Goal: Task Accomplishment & Management: Manage account settings

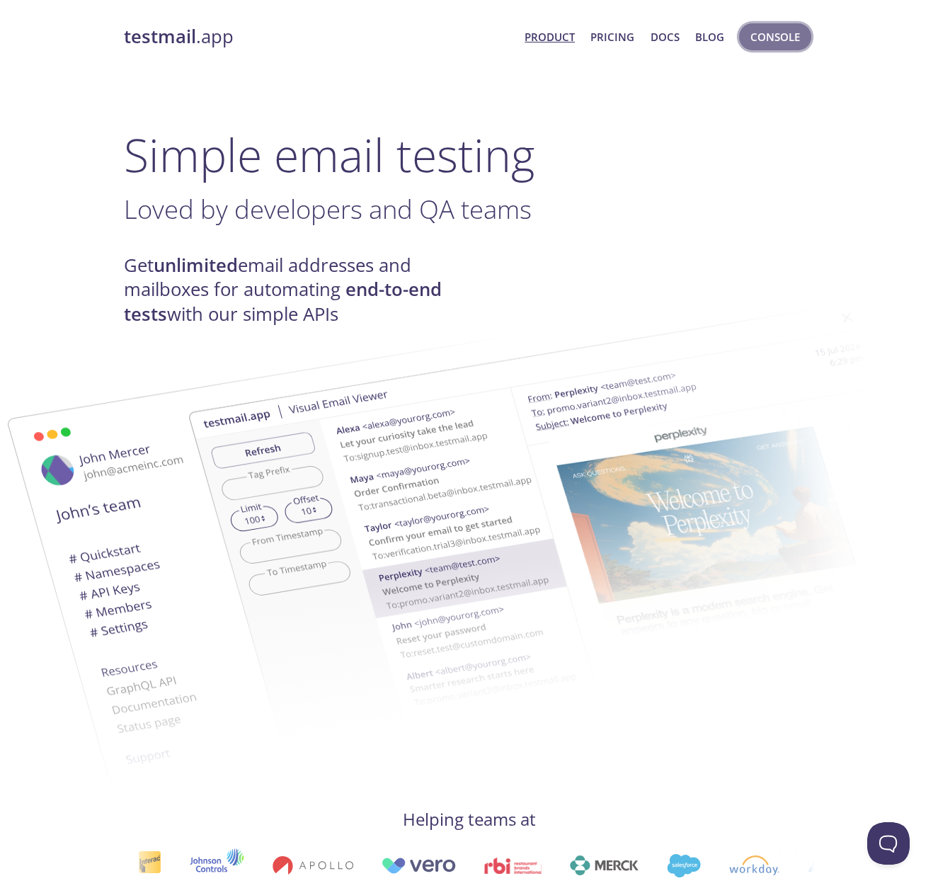
click at [788, 36] on span "Console" at bounding box center [775, 37] width 50 height 18
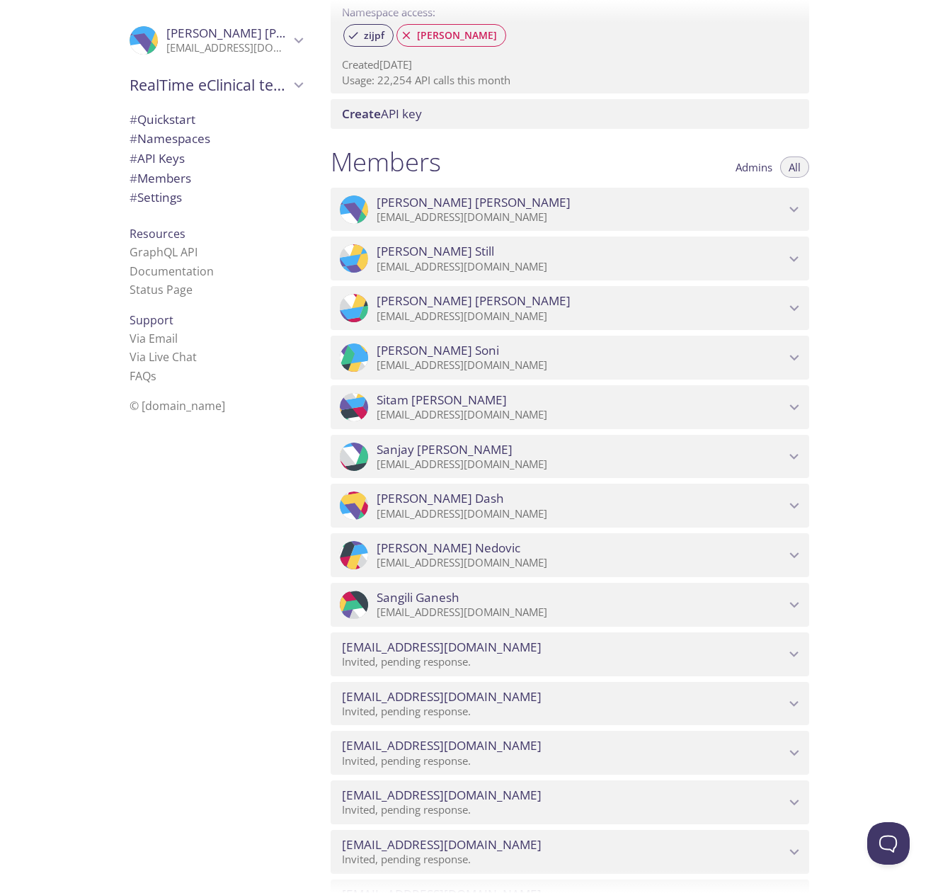
scroll to position [481, 0]
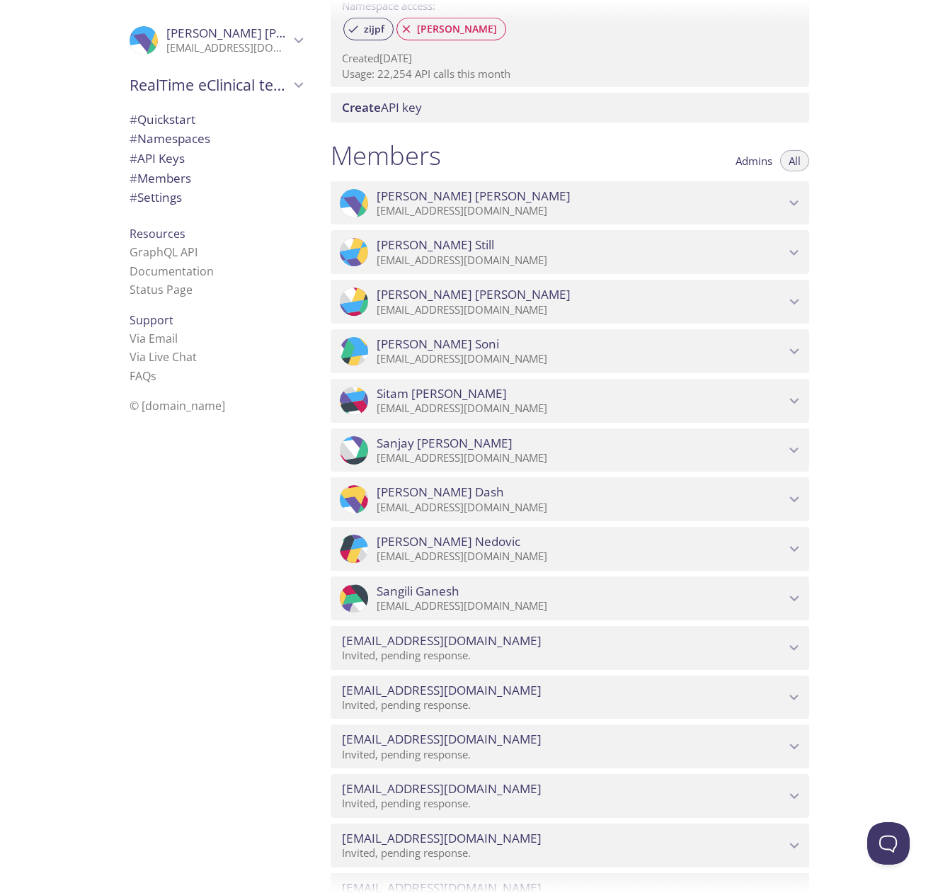
click at [794, 639] on icon "agaikwad@realtime-eclinical.com" at bounding box center [794, 648] width 18 height 18
click at [457, 674] on span "Revoke Invite" at bounding box center [467, 682] width 72 height 17
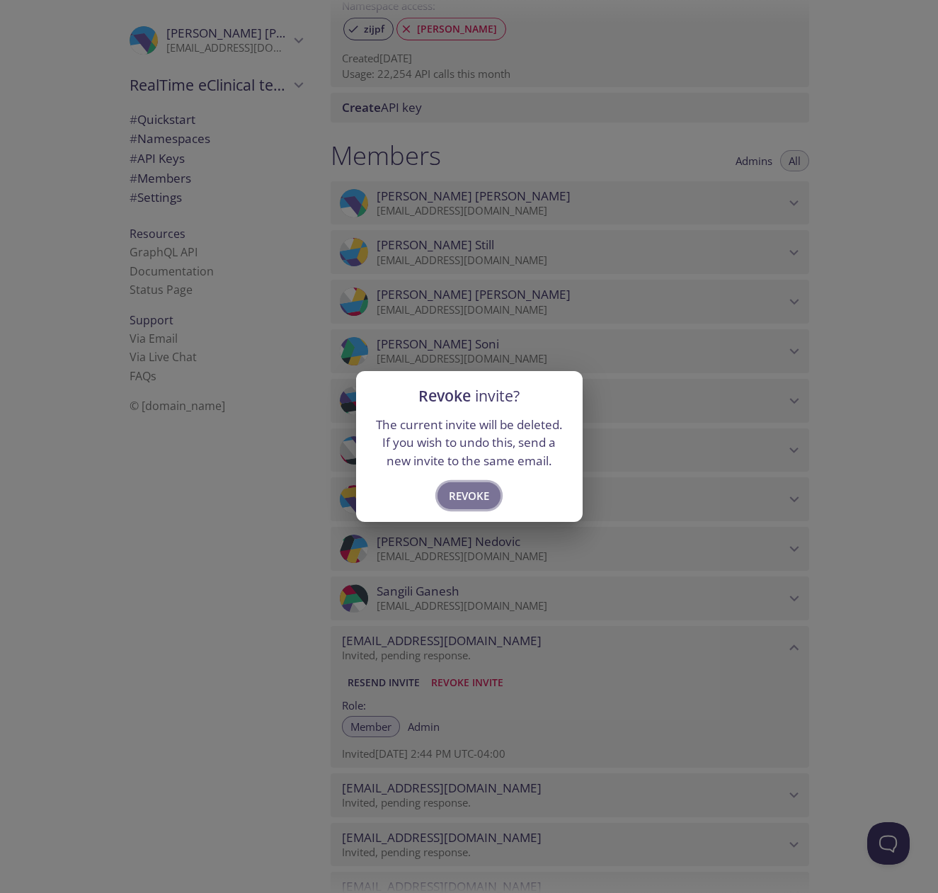
click at [469, 493] on span "Revoke" at bounding box center [469, 495] width 40 height 18
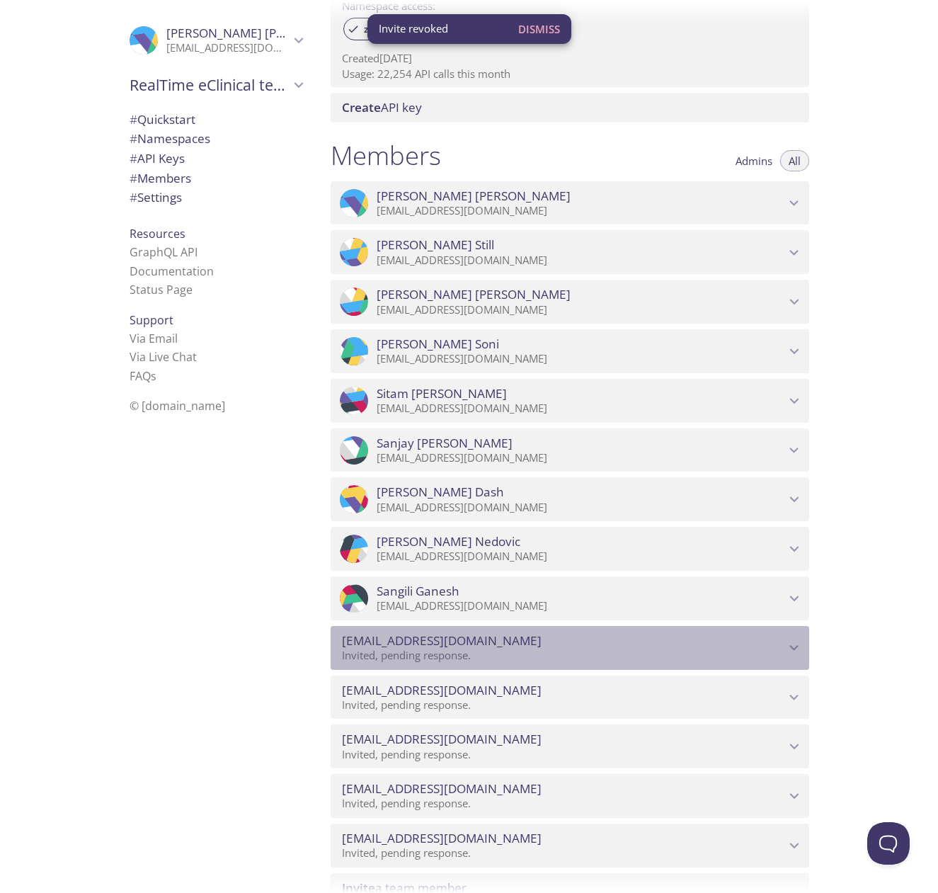
click at [796, 639] on icon "dchavhan@realtime-eclinical.com" at bounding box center [794, 648] width 18 height 18
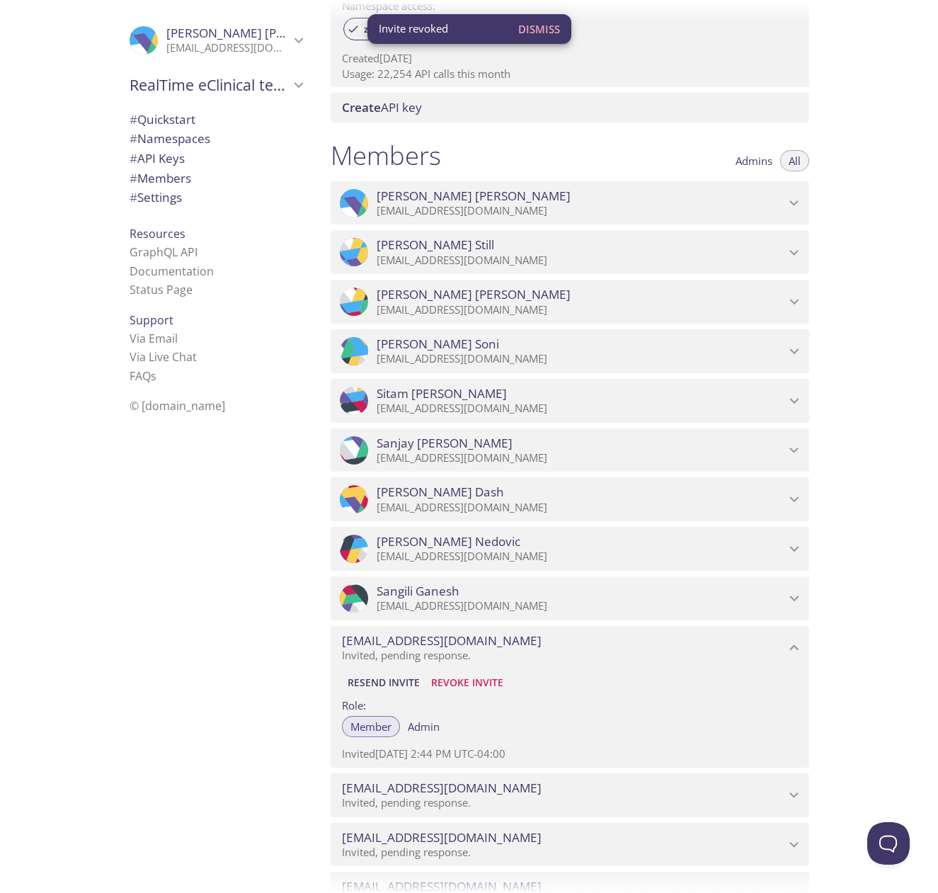
click at [481, 674] on span "Revoke Invite" at bounding box center [467, 682] width 72 height 17
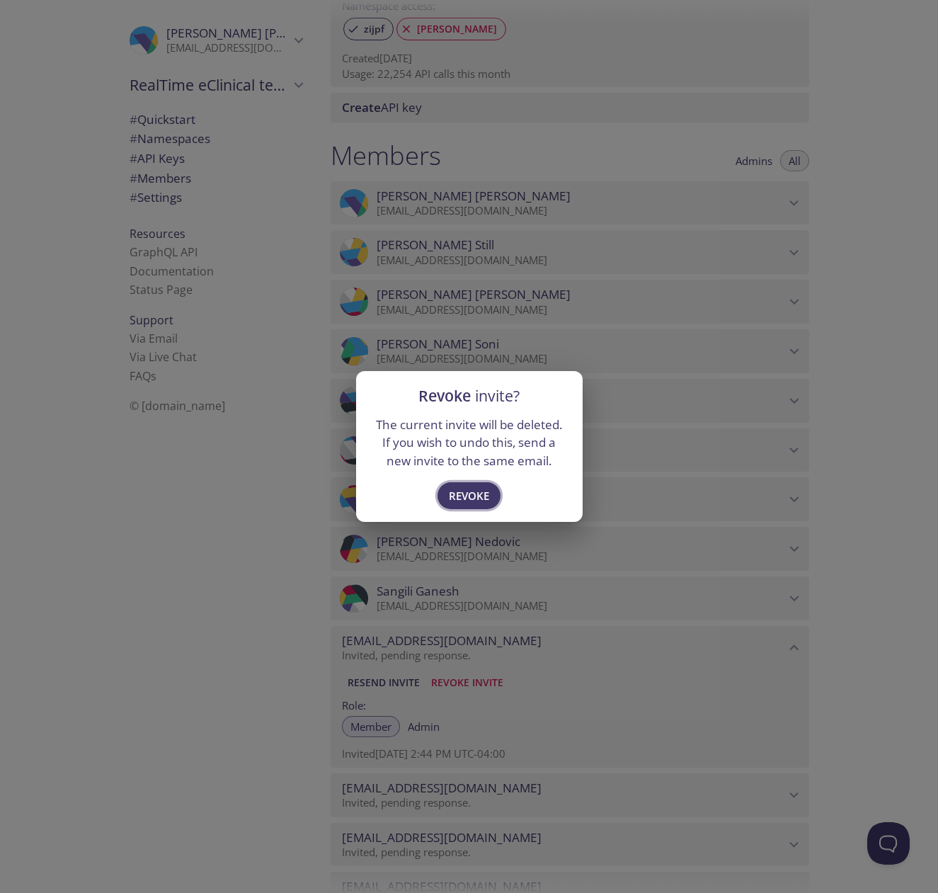
click at [468, 492] on span "Revoke" at bounding box center [469, 495] width 40 height 18
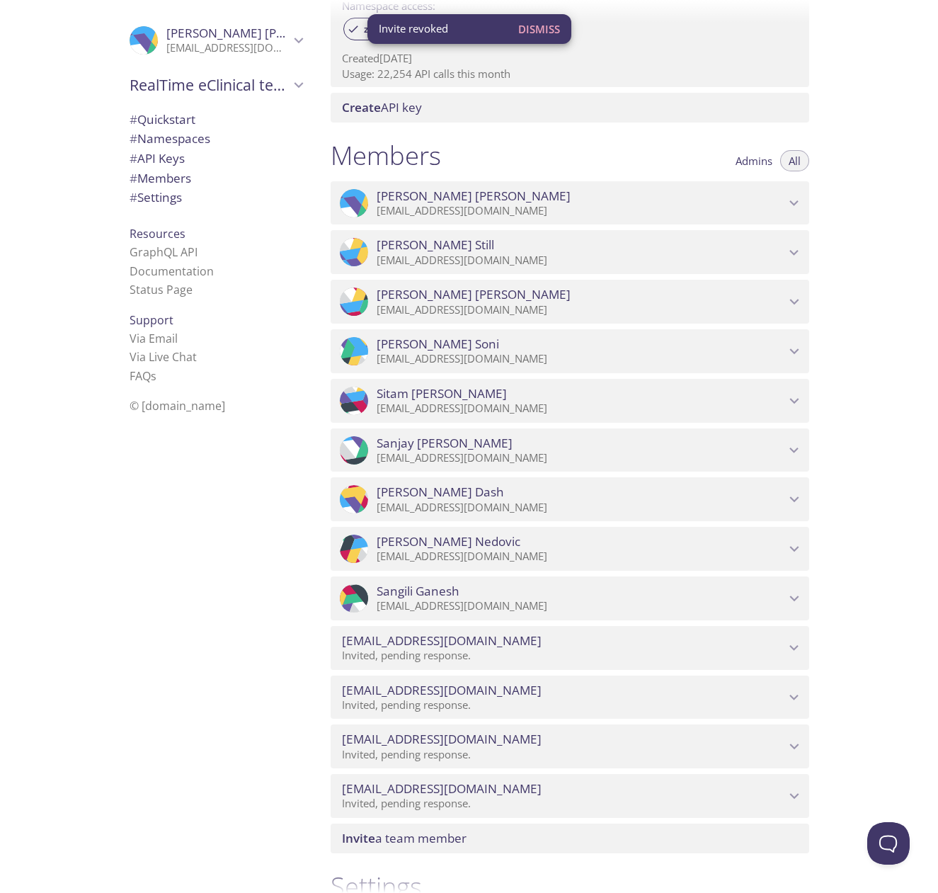
scroll to position [488, 0]
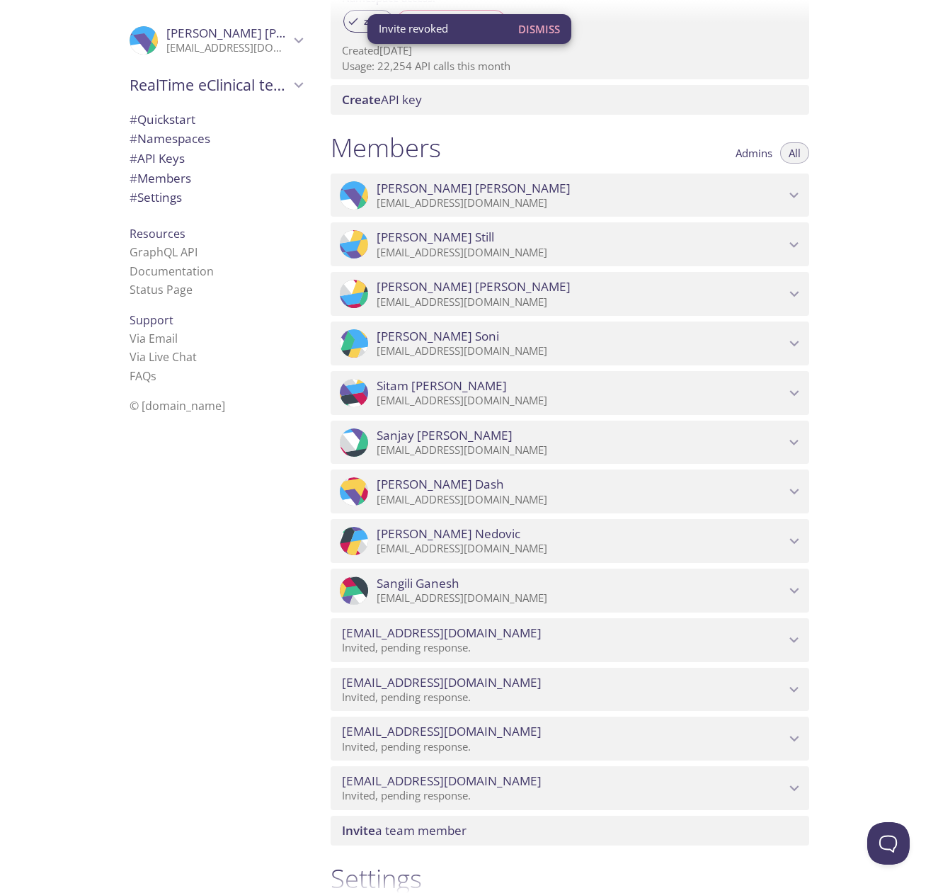
click at [793, 631] on icon "ichakraborty@realtime-eclinical.com" at bounding box center [794, 640] width 18 height 18
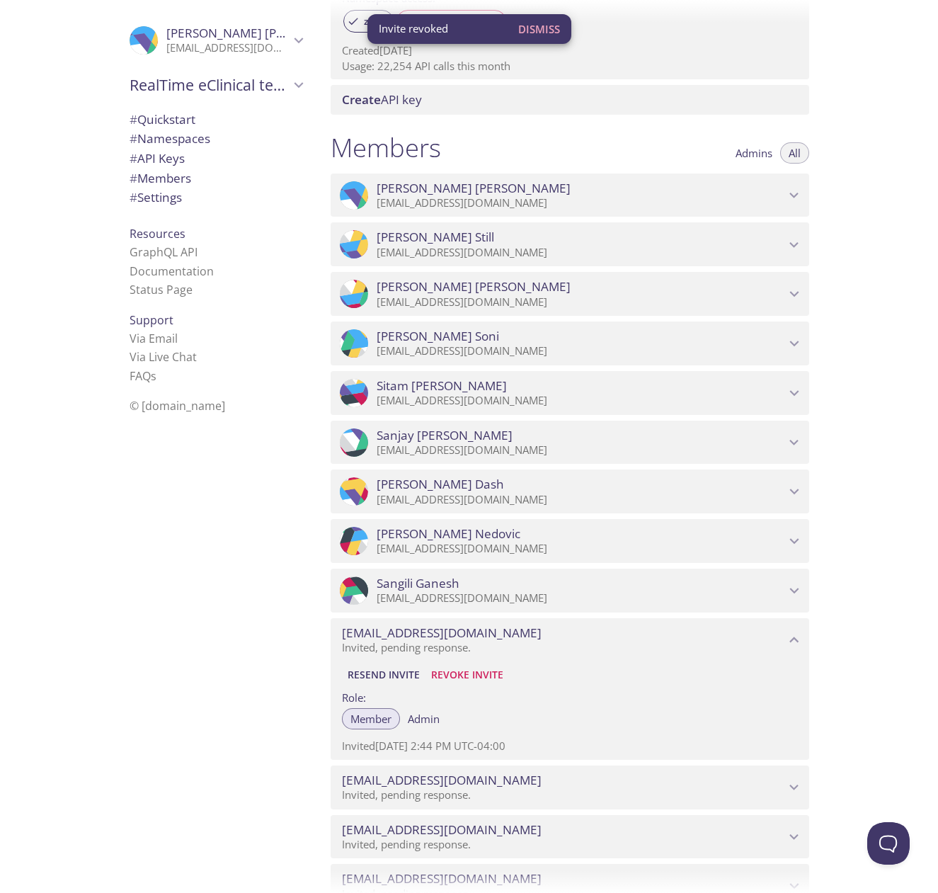
click at [476, 666] on span "Revoke Invite" at bounding box center [467, 674] width 72 height 17
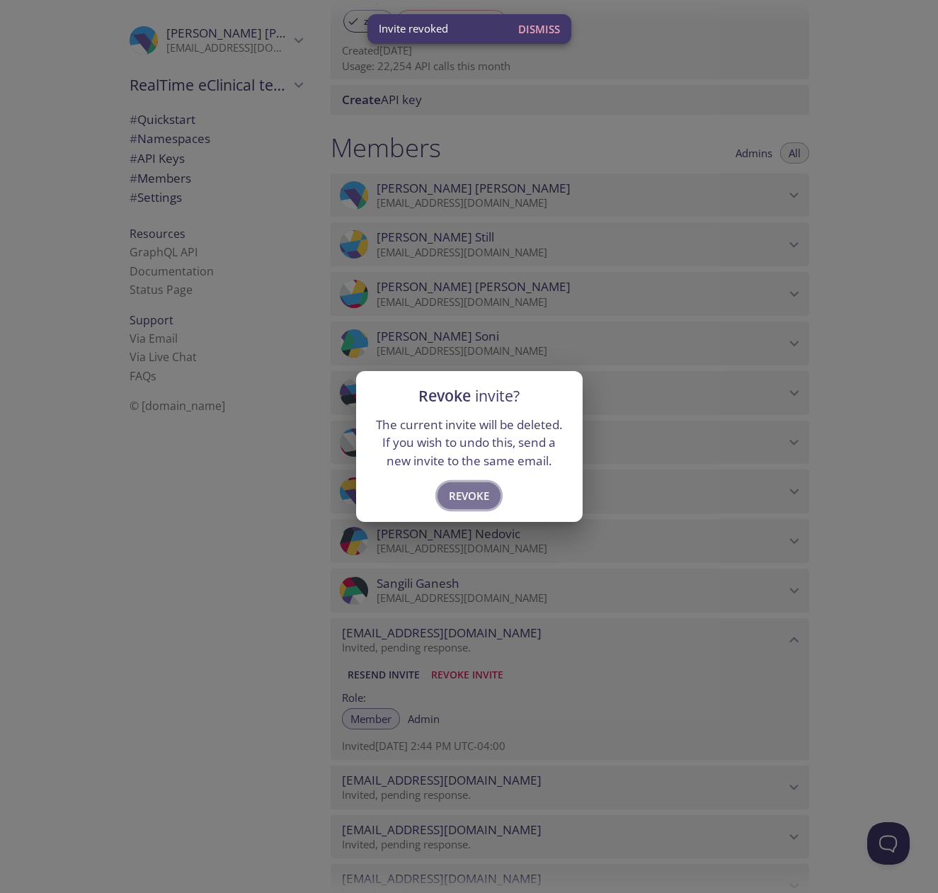
click at [457, 494] on span "Revoke" at bounding box center [469, 495] width 40 height 18
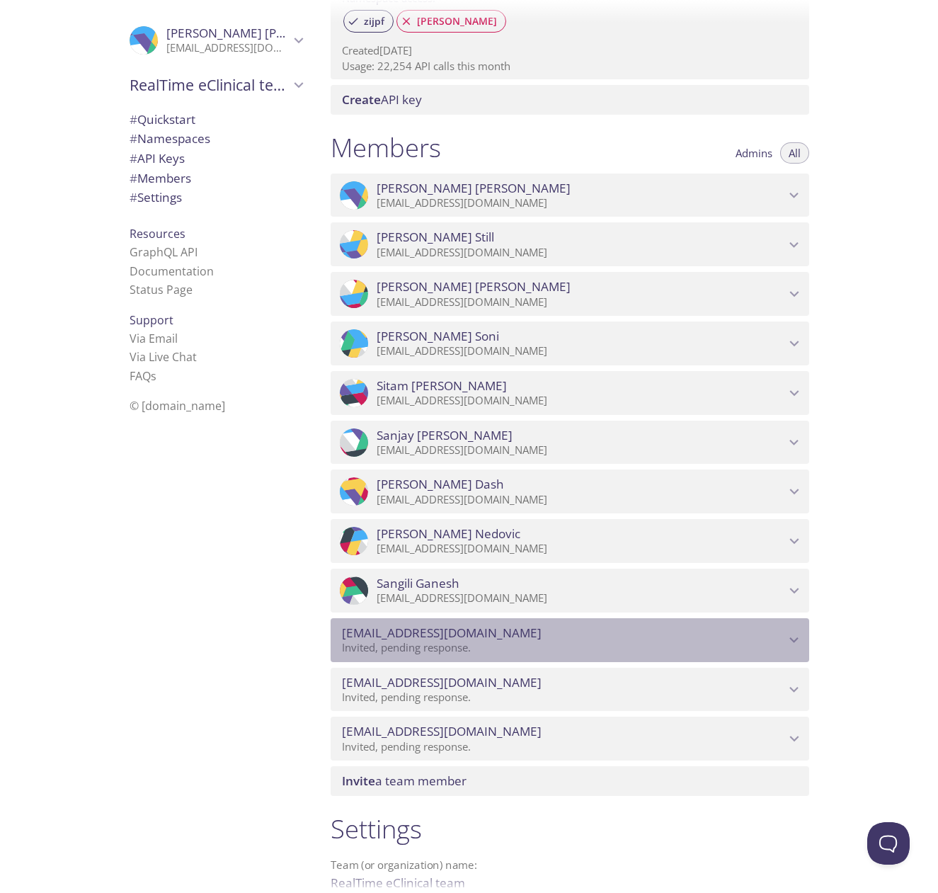
click at [798, 631] on icon "bindrale@realtime-eclinical.com" at bounding box center [794, 640] width 18 height 18
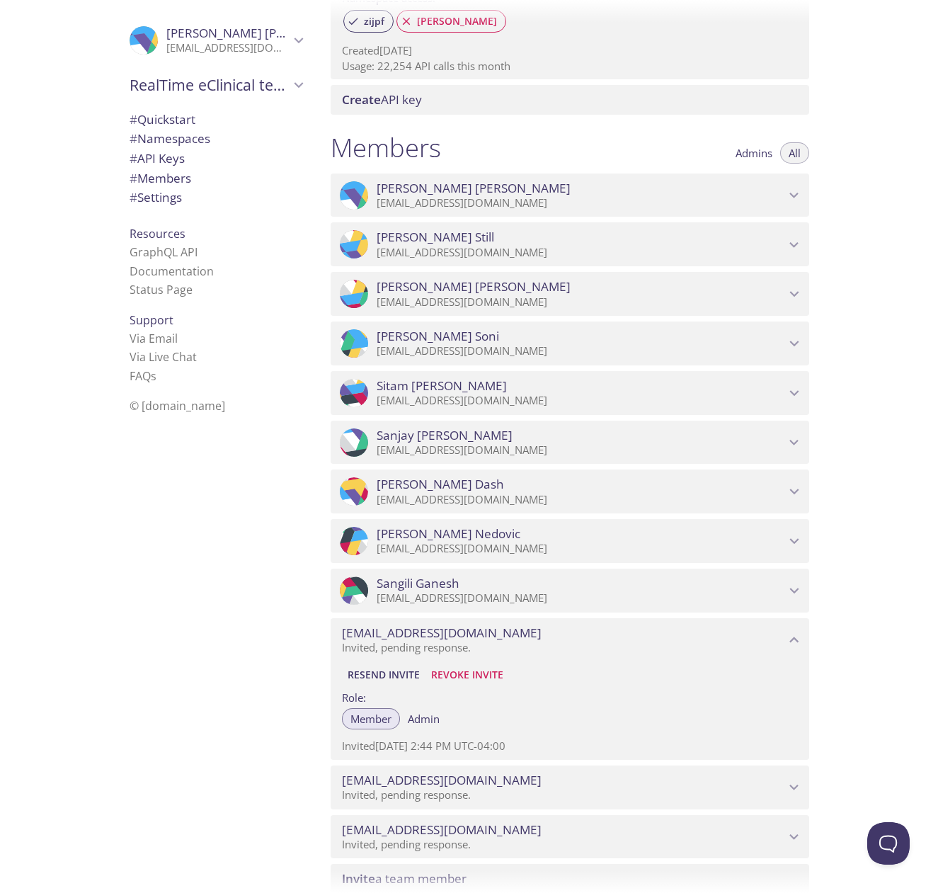
click at [476, 666] on span "Revoke Invite" at bounding box center [467, 674] width 72 height 17
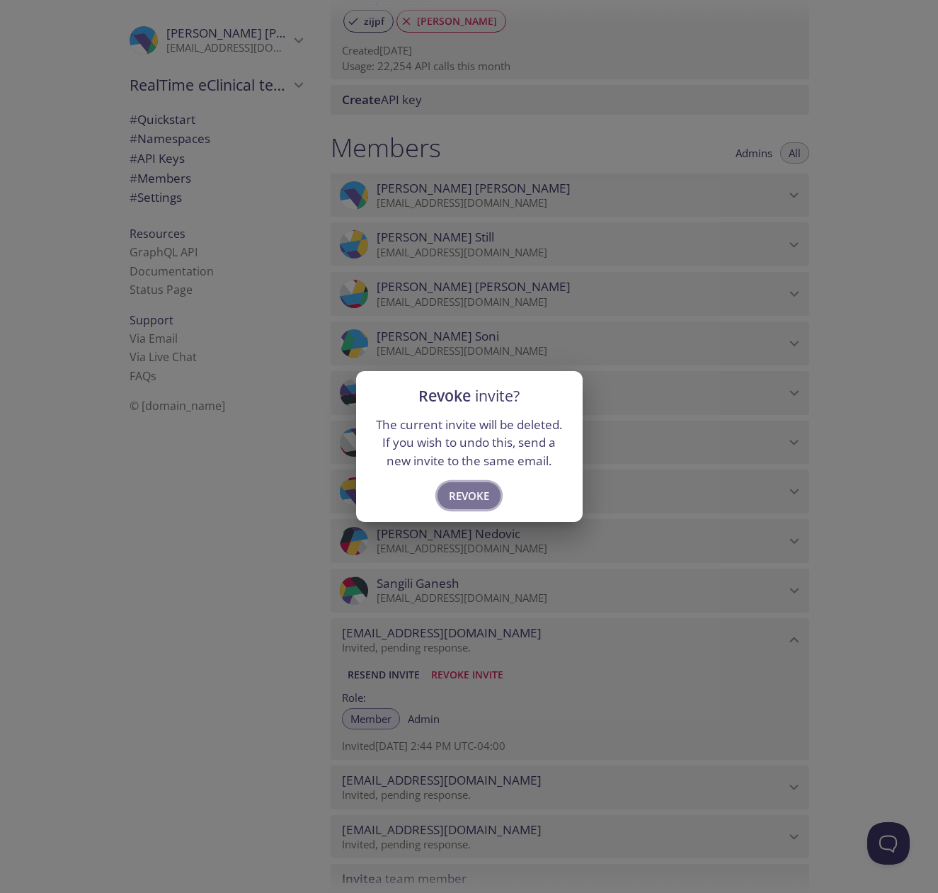
click at [467, 492] on span "Revoke" at bounding box center [469, 495] width 40 height 18
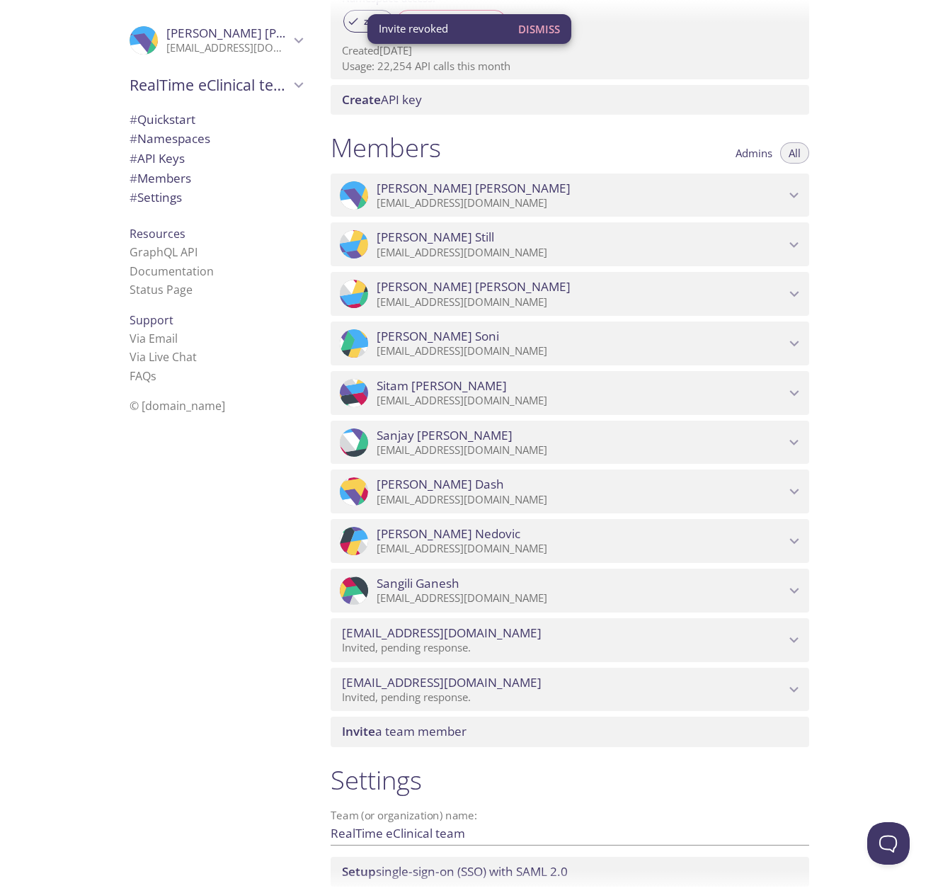
click at [802, 631] on icon "sdoshi@realtime-eclinical.com" at bounding box center [794, 640] width 18 height 18
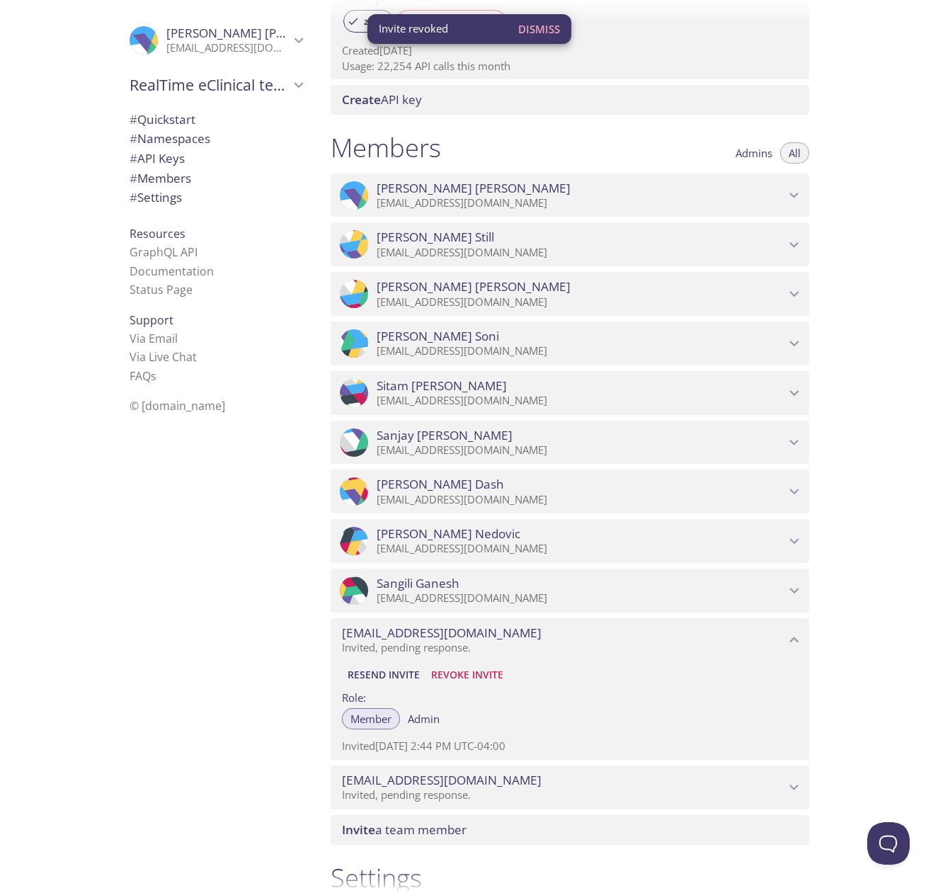
click at [463, 666] on span "Revoke Invite" at bounding box center [467, 674] width 72 height 17
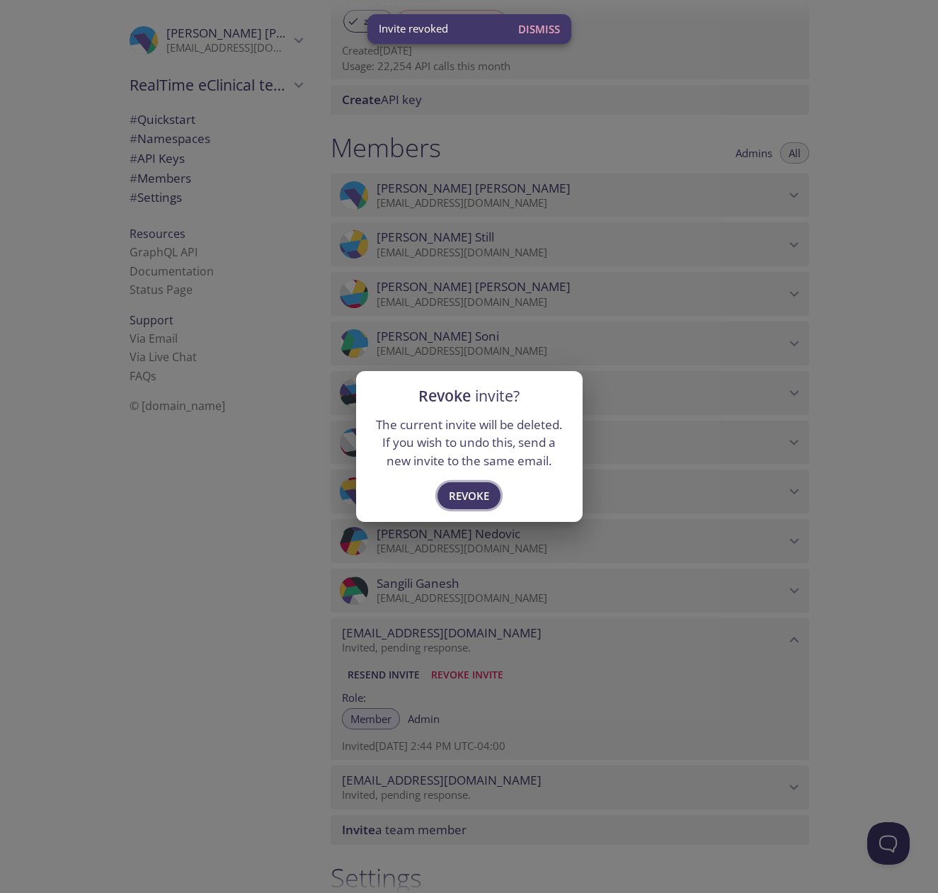
click at [464, 496] on span "Revoke" at bounding box center [469, 495] width 40 height 18
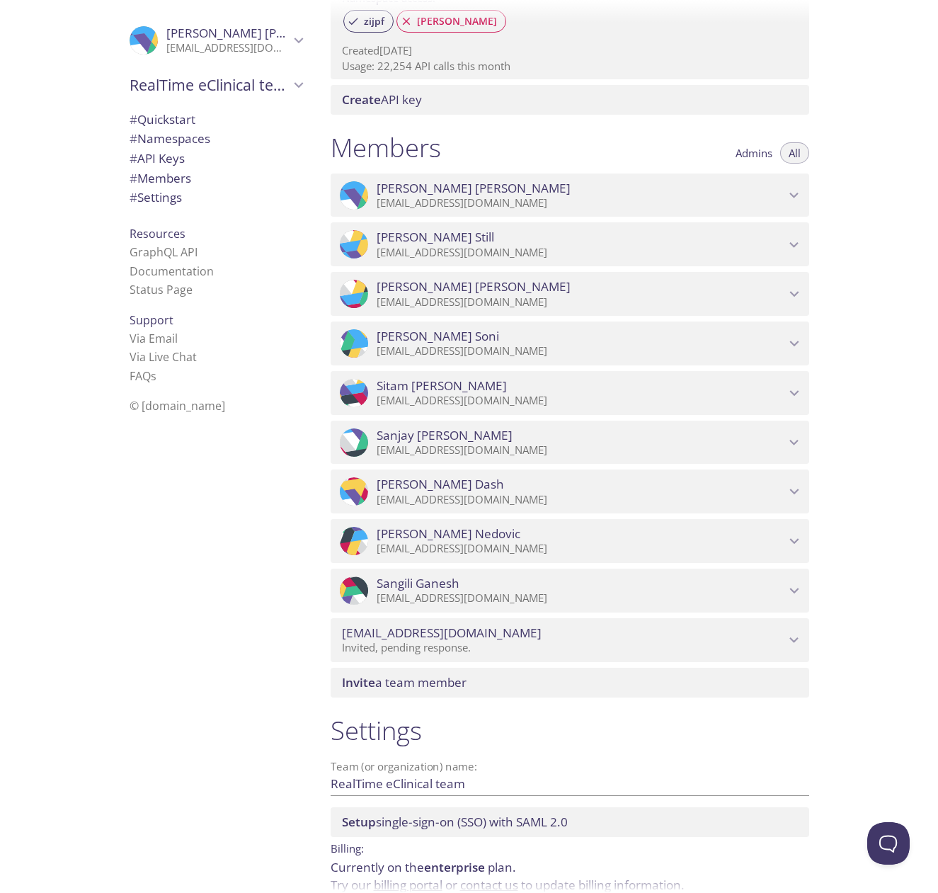
click at [790, 637] on icon "audagave@realtime-eclinical.com" at bounding box center [793, 640] width 9 height 6
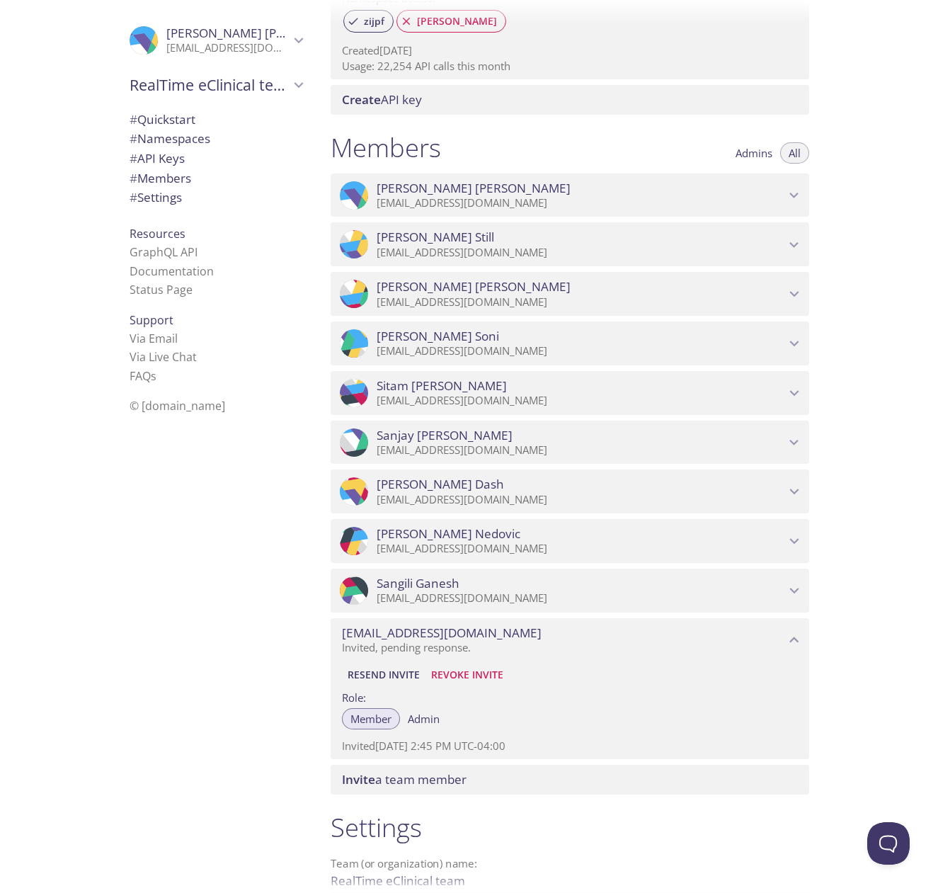
scroll to position [0, 1]
click at [442, 666] on span "Revoke Invite" at bounding box center [467, 674] width 72 height 17
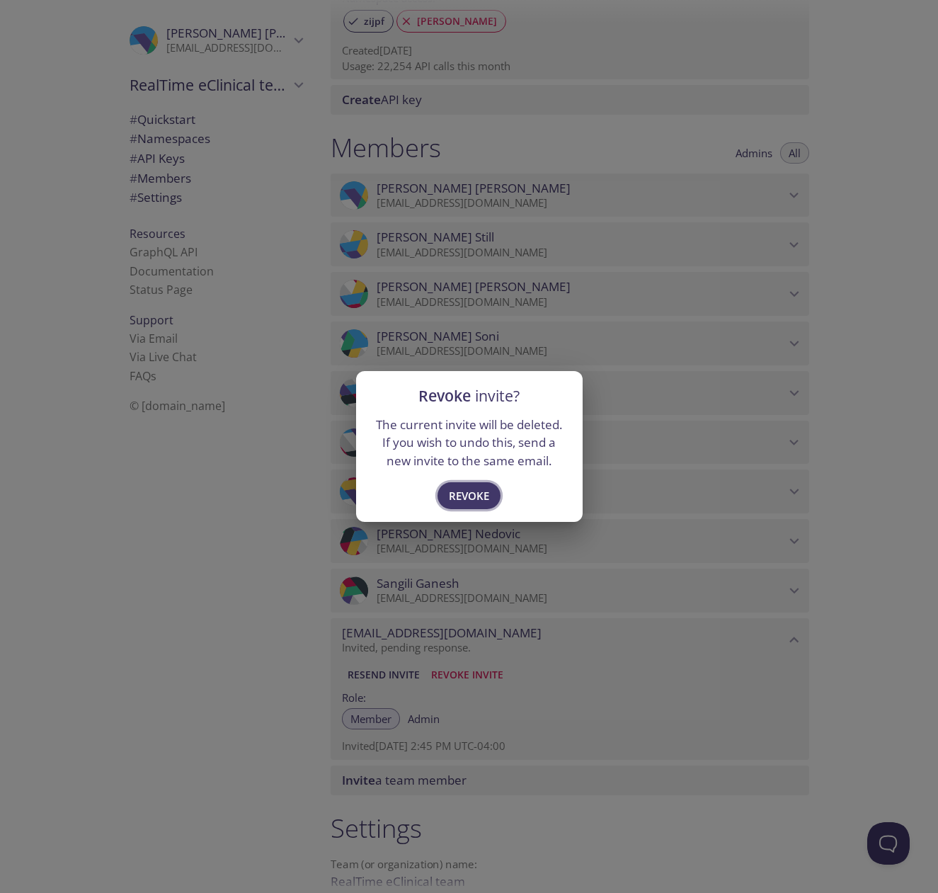
click at [489, 495] on span "Revoke" at bounding box center [469, 495] width 40 height 18
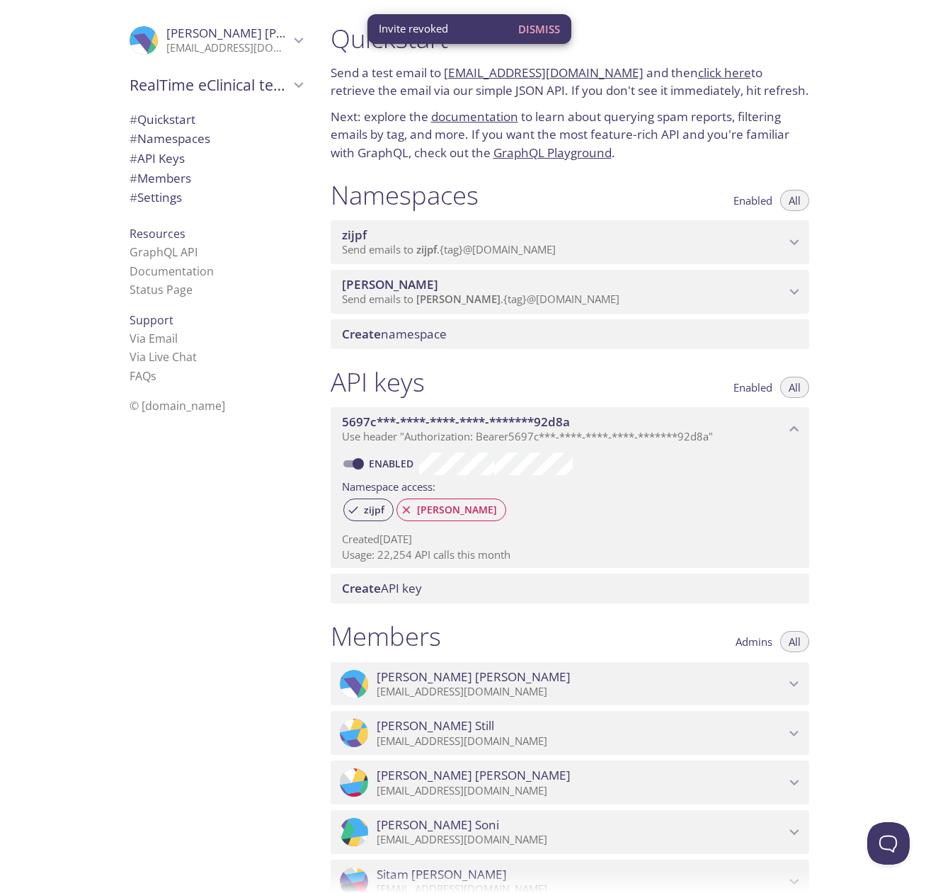
scroll to position [0, 0]
